Goal: Information Seeking & Learning: Find specific fact

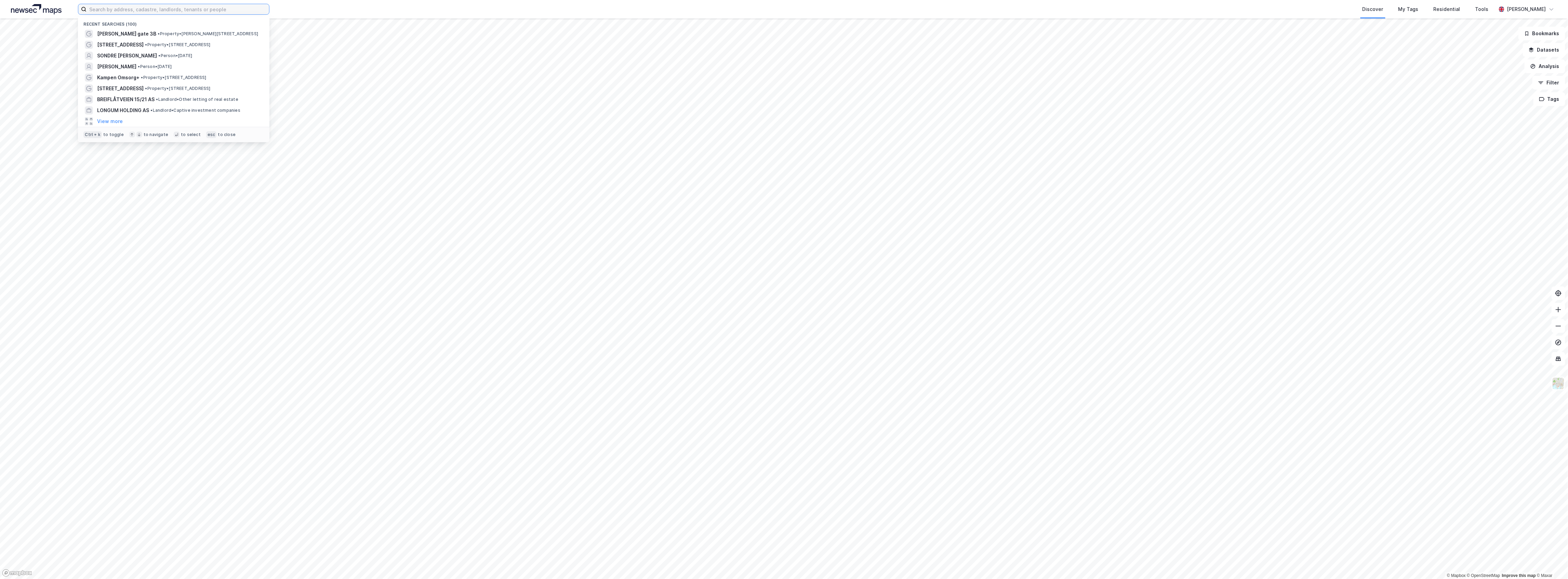
click at [204, 4] on input at bounding box center [177, 10] width 182 height 10
paste input "[PERSON_NAME]"
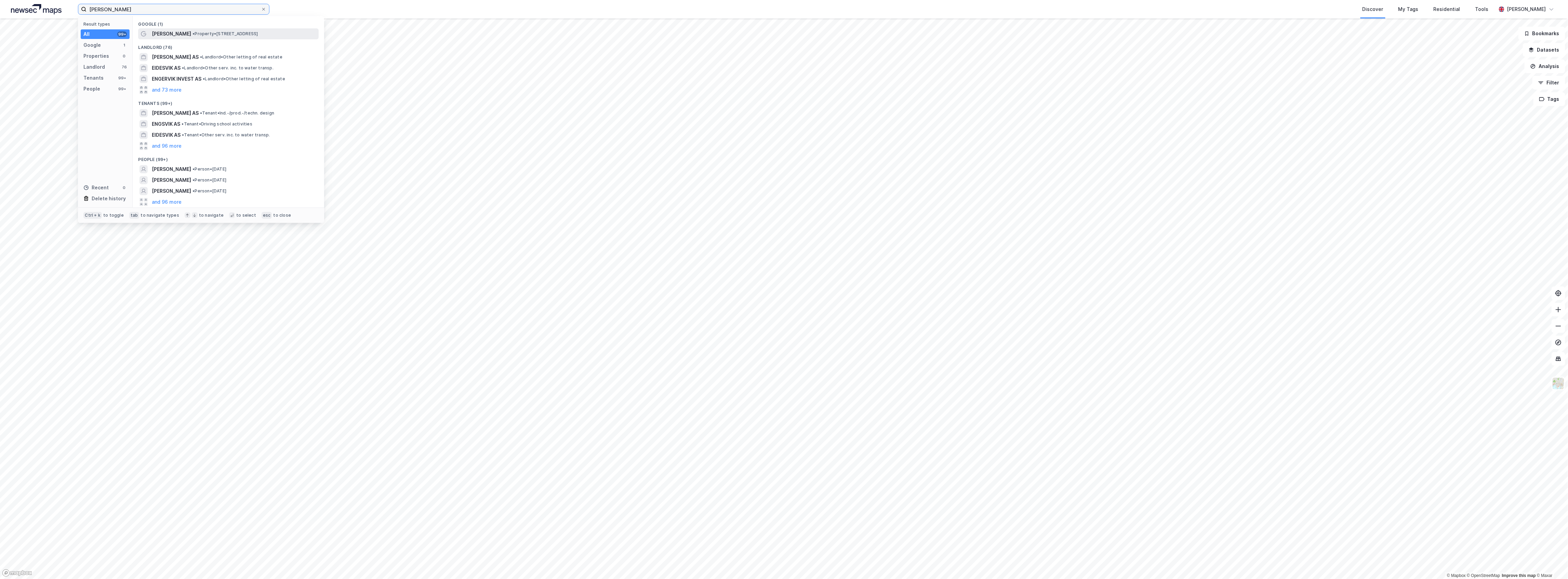
type input "[PERSON_NAME]"
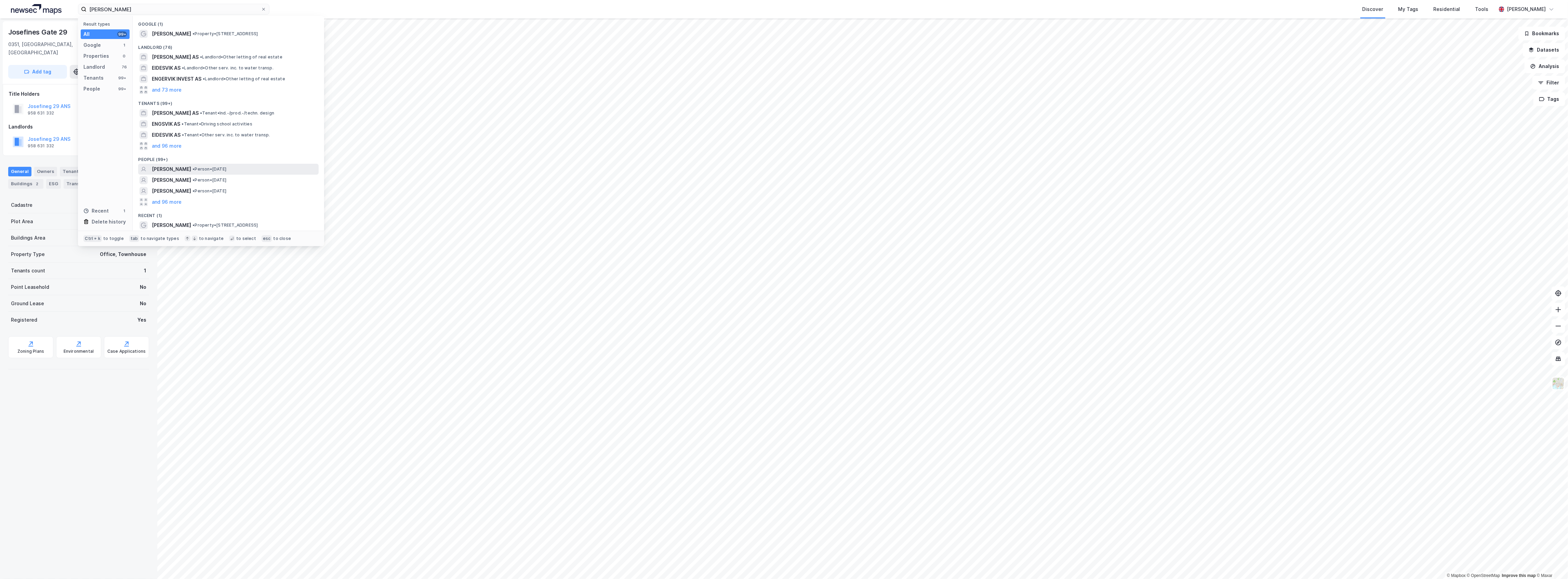
click at [171, 165] on span "[PERSON_NAME]" at bounding box center [171, 169] width 39 height 8
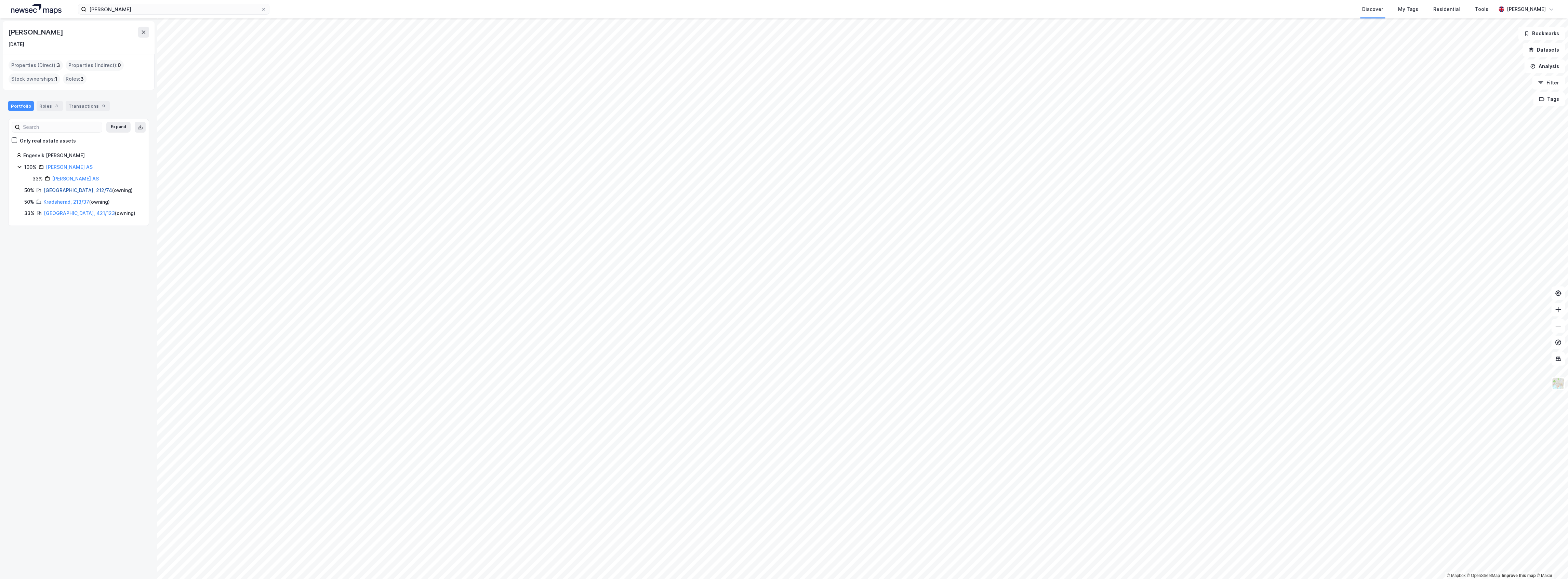
click at [57, 191] on link "[GEOGRAPHIC_DATA], 212/74" at bounding box center [77, 191] width 68 height 6
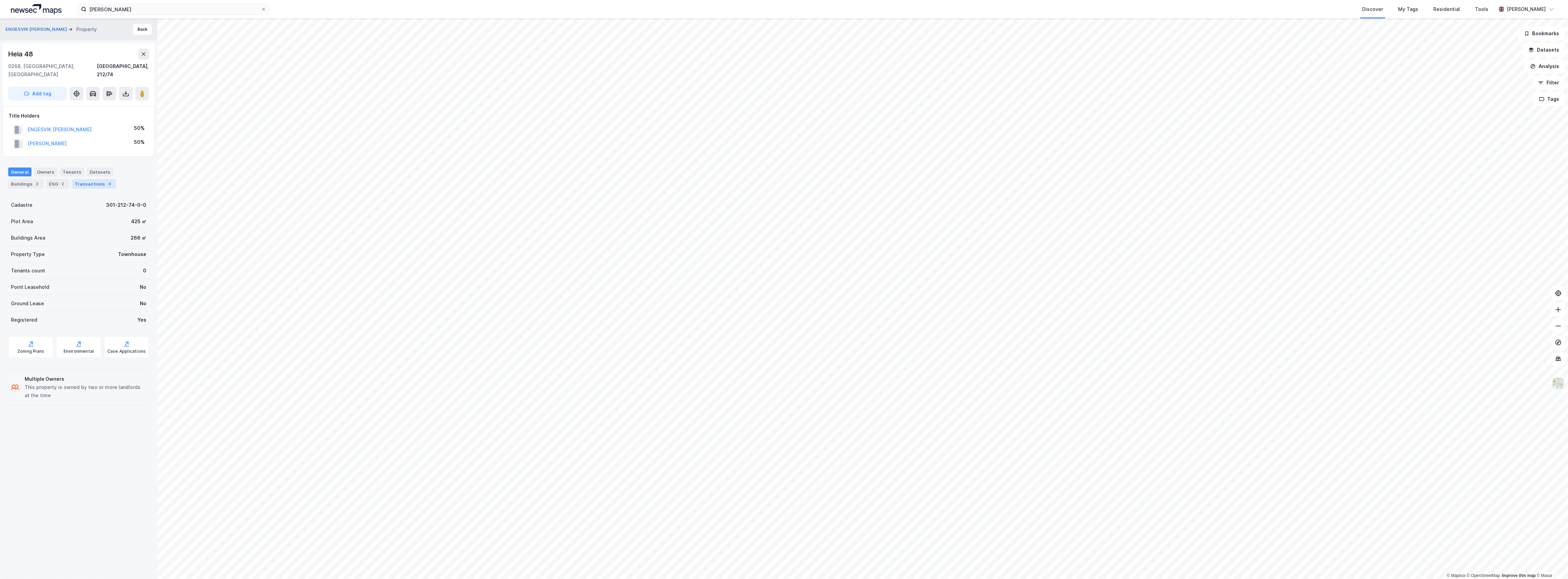
click at [85, 179] on div "Transactions 4" at bounding box center [93, 184] width 44 height 10
